Goal: Entertainment & Leisure: Browse casually

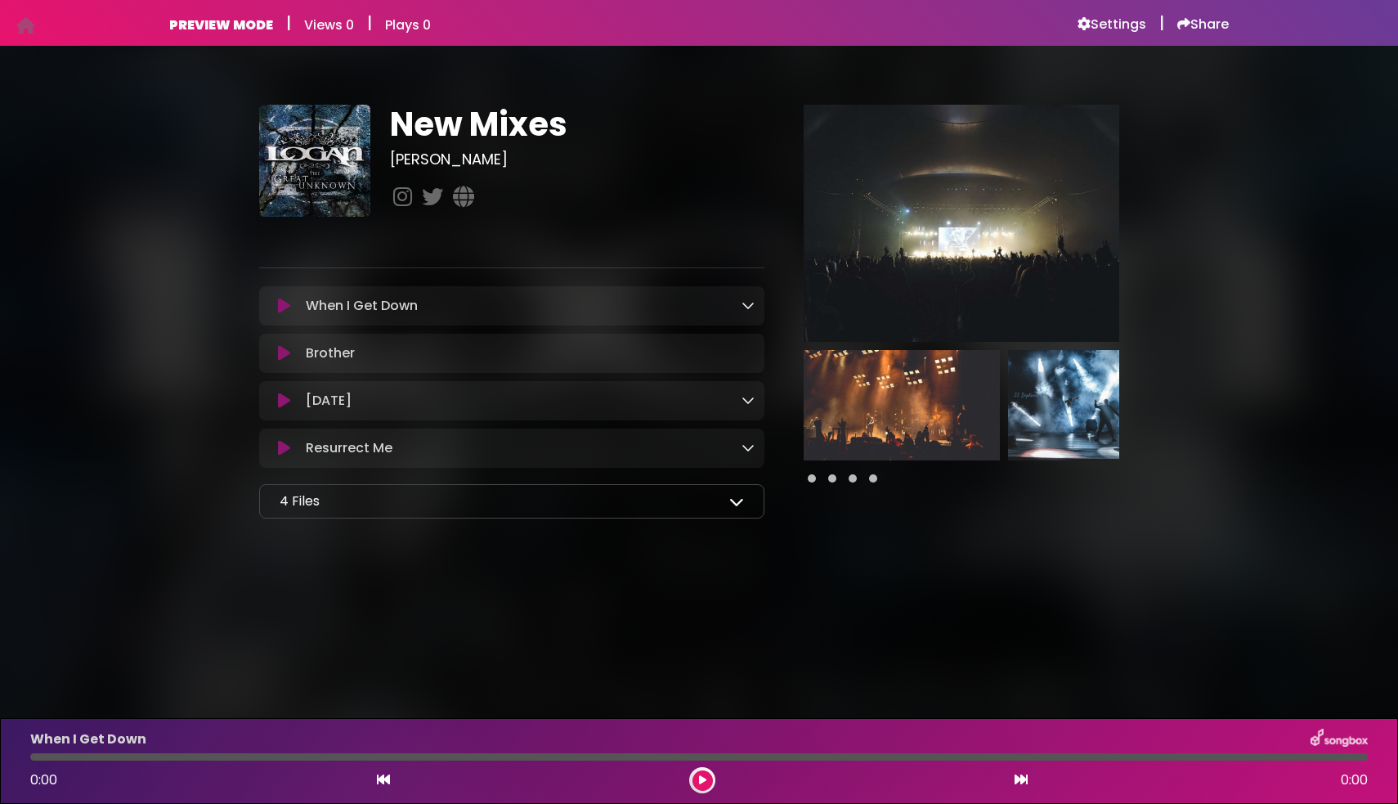
click at [734, 508] on icon at bounding box center [736, 501] width 15 height 15
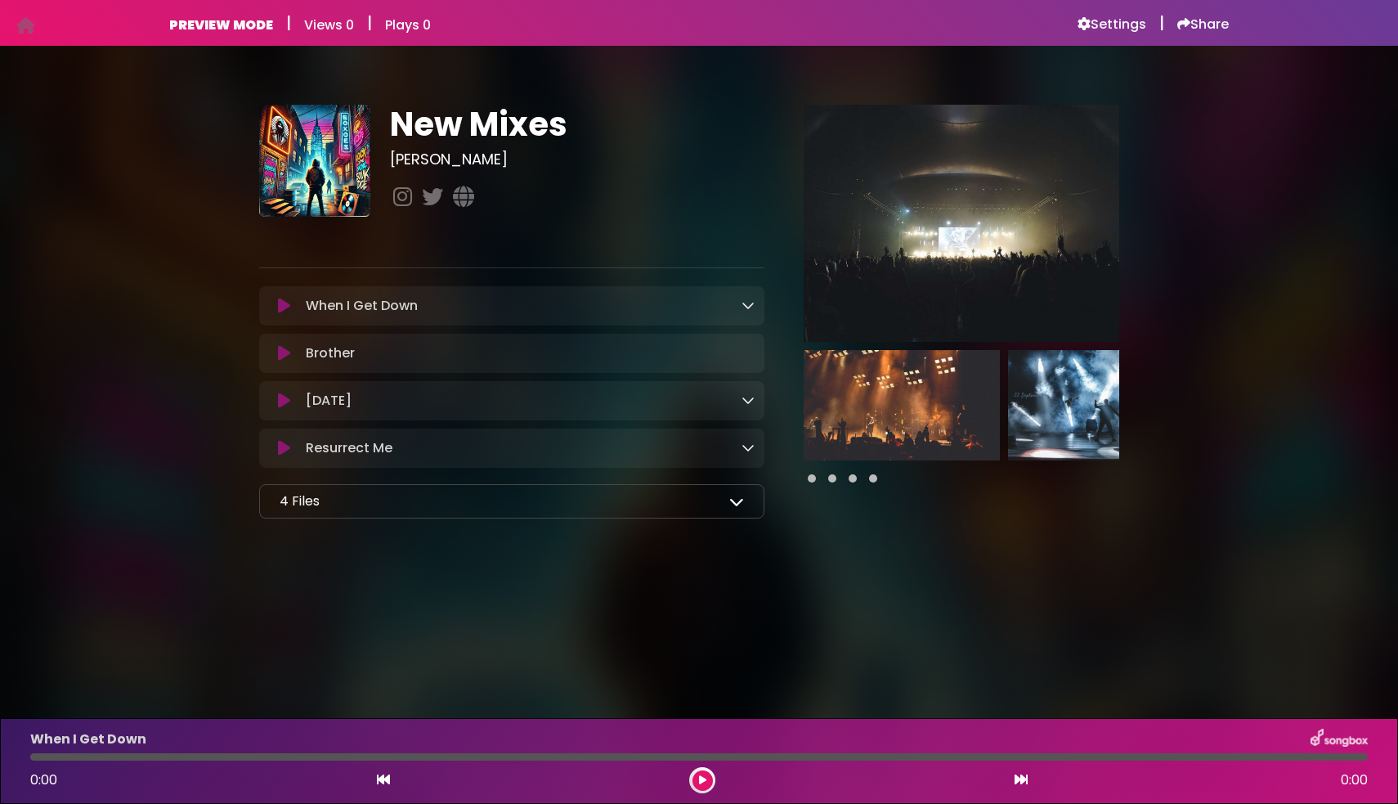
click at [738, 508] on icon at bounding box center [736, 501] width 15 height 15
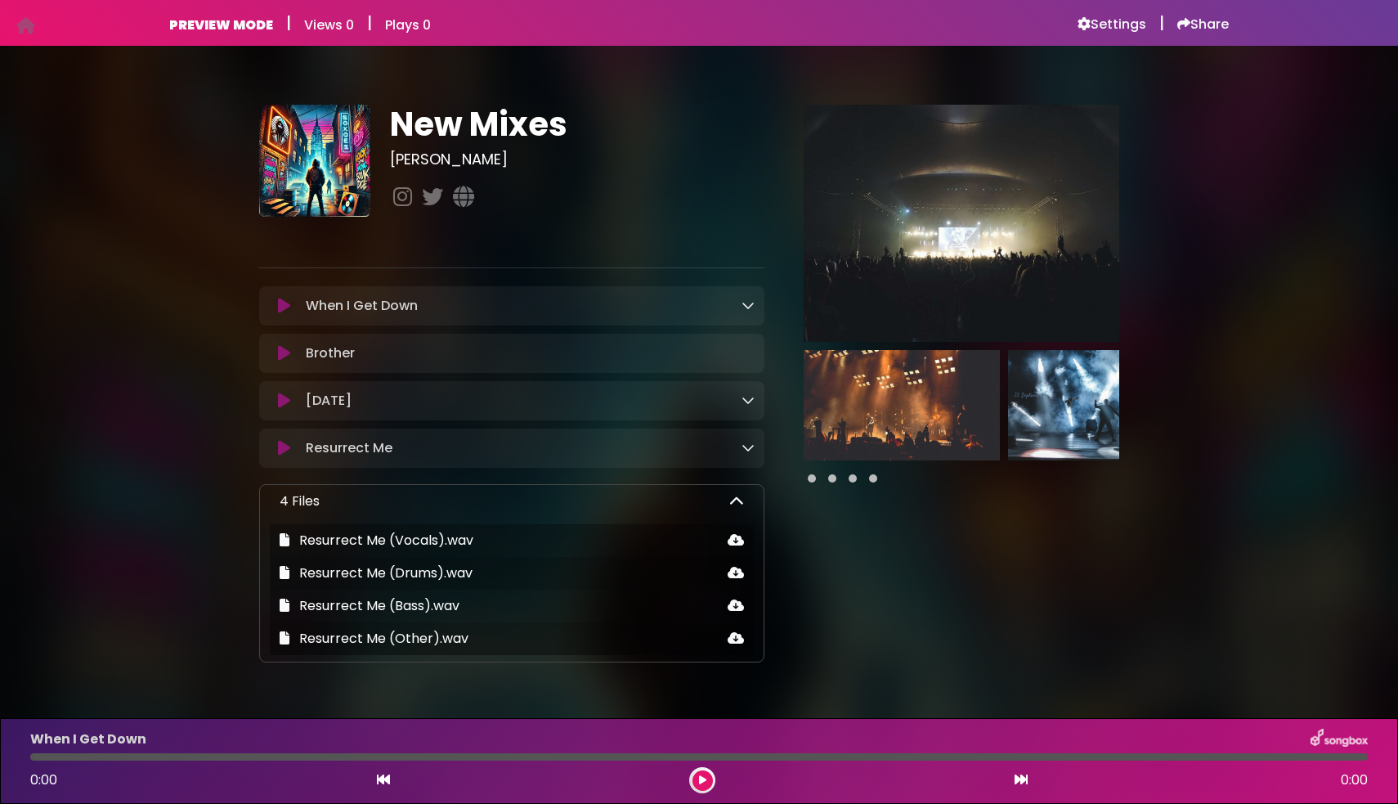
click at [745, 303] on icon at bounding box center [747, 304] width 13 height 13
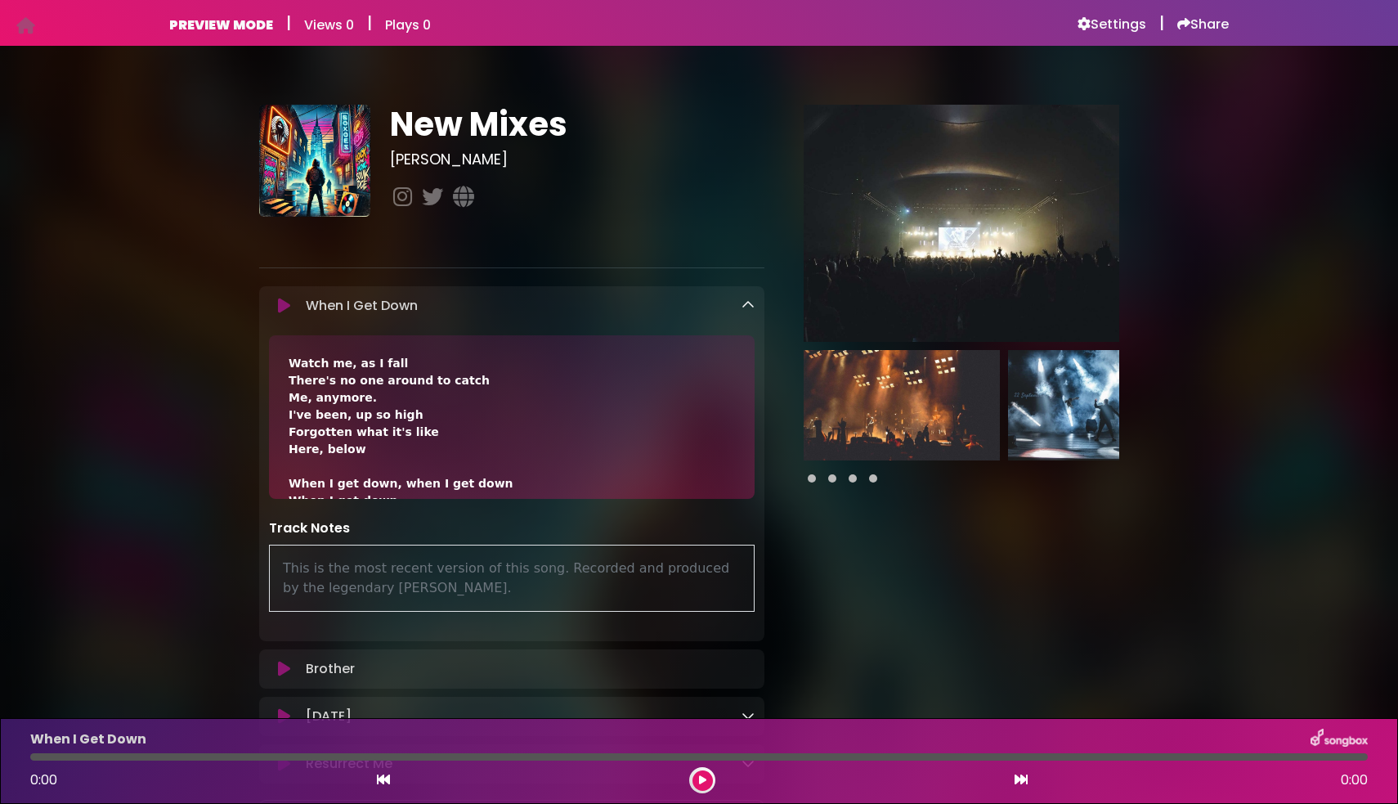
click at [745, 303] on icon at bounding box center [747, 304] width 13 height 13
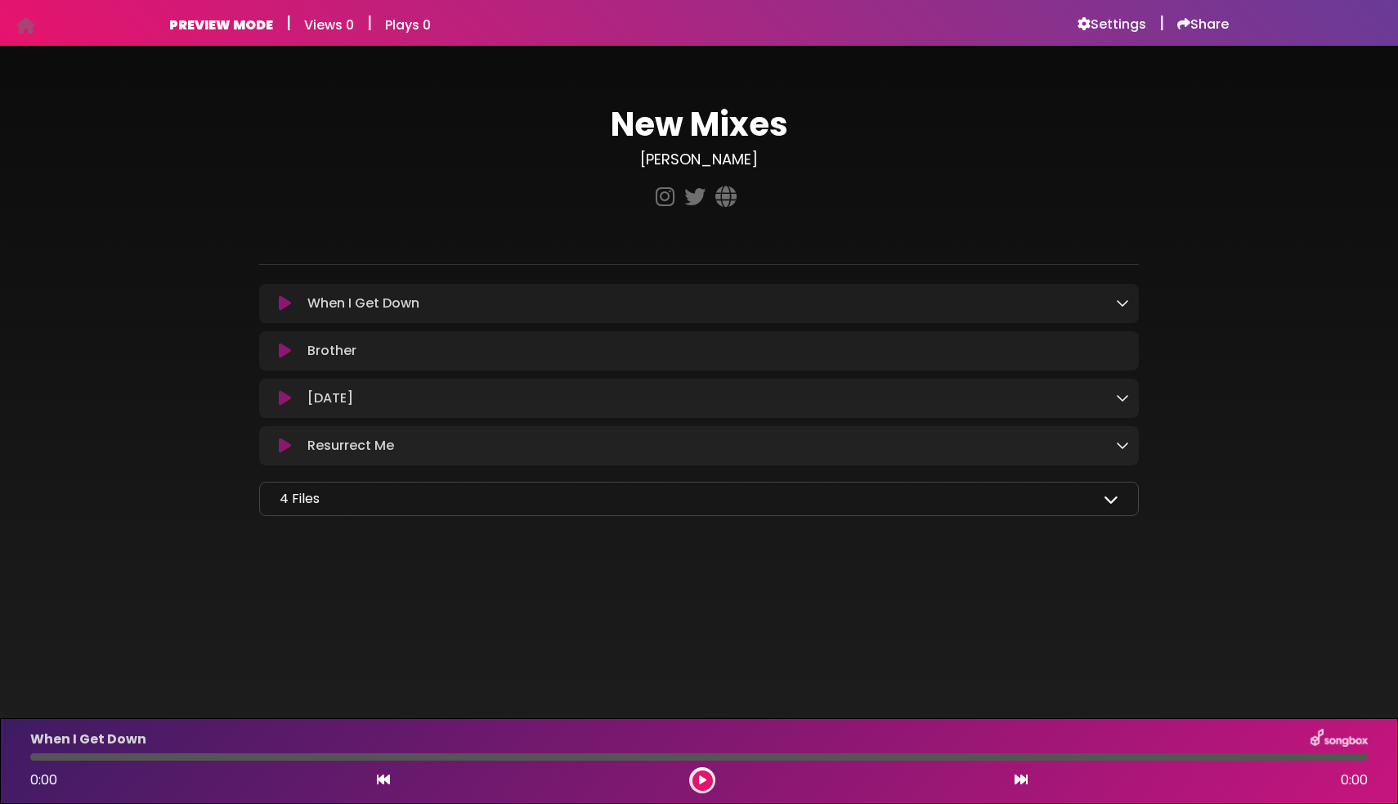
click at [1109, 501] on icon at bounding box center [1111, 498] width 15 height 15
